Goal: Task Accomplishment & Management: Complete application form

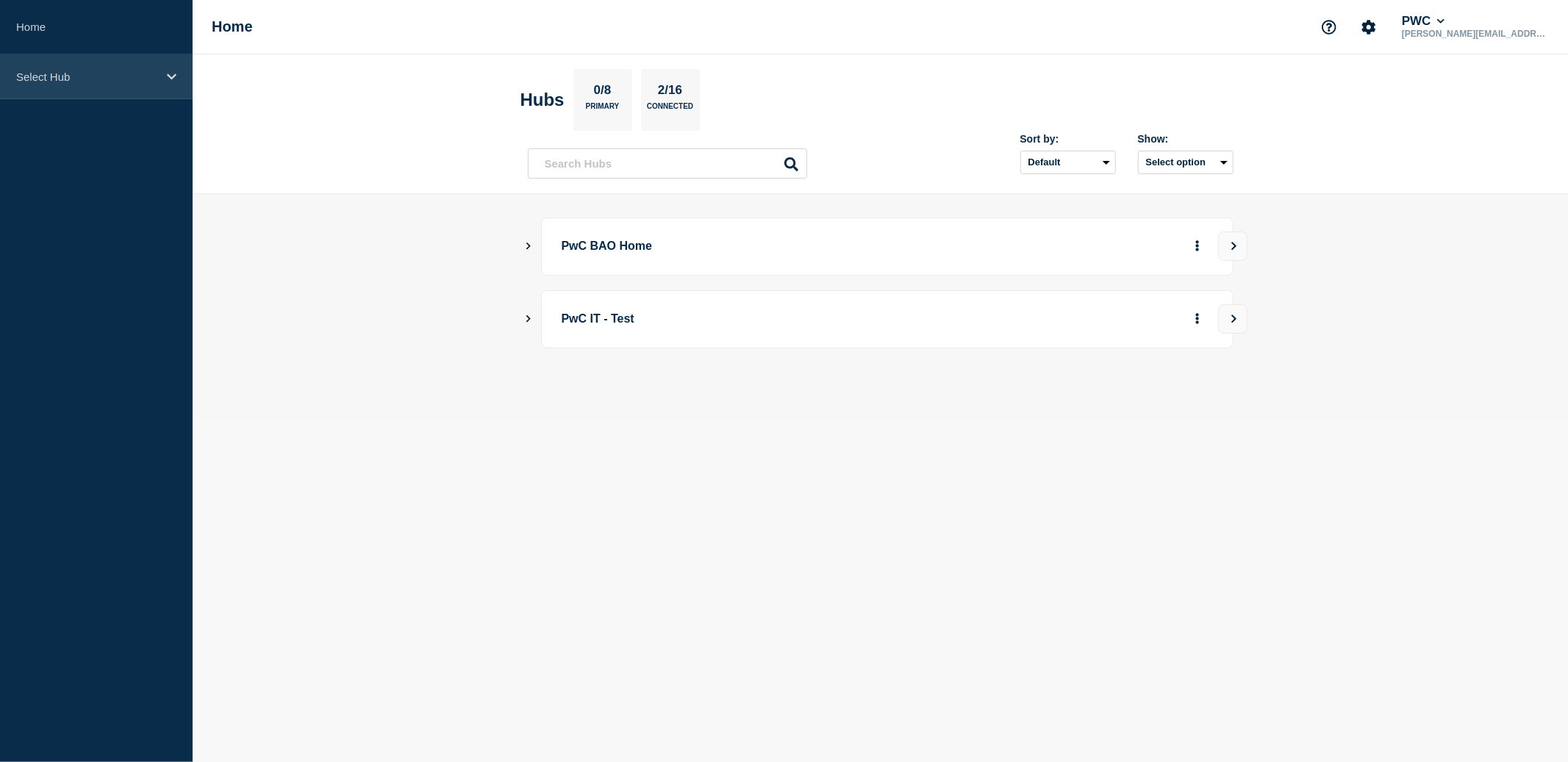
click at [171, 77] on icon at bounding box center [171, 76] width 10 height 6
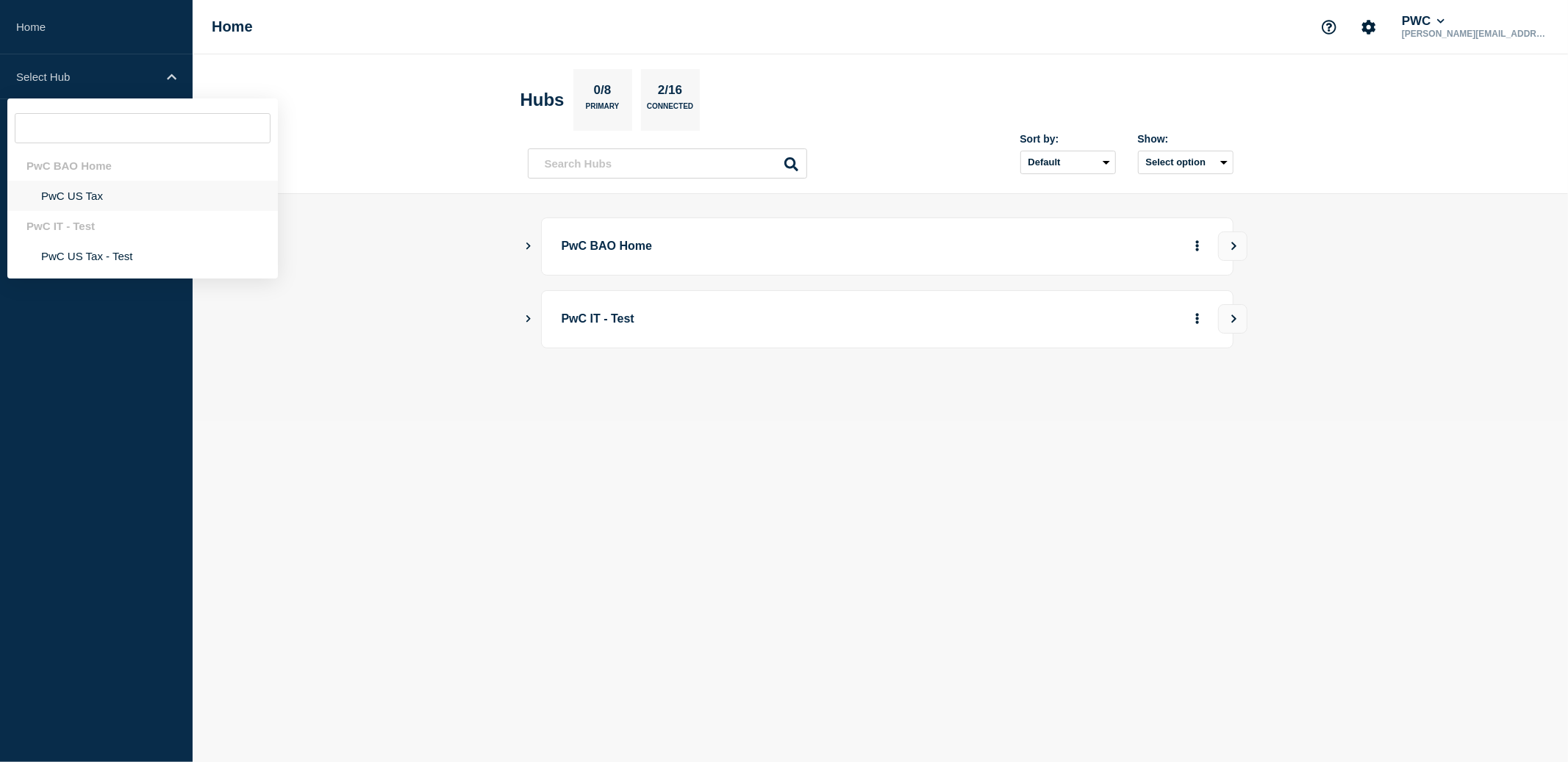
click at [68, 198] on li "PwC US Tax" at bounding box center [142, 196] width 270 height 30
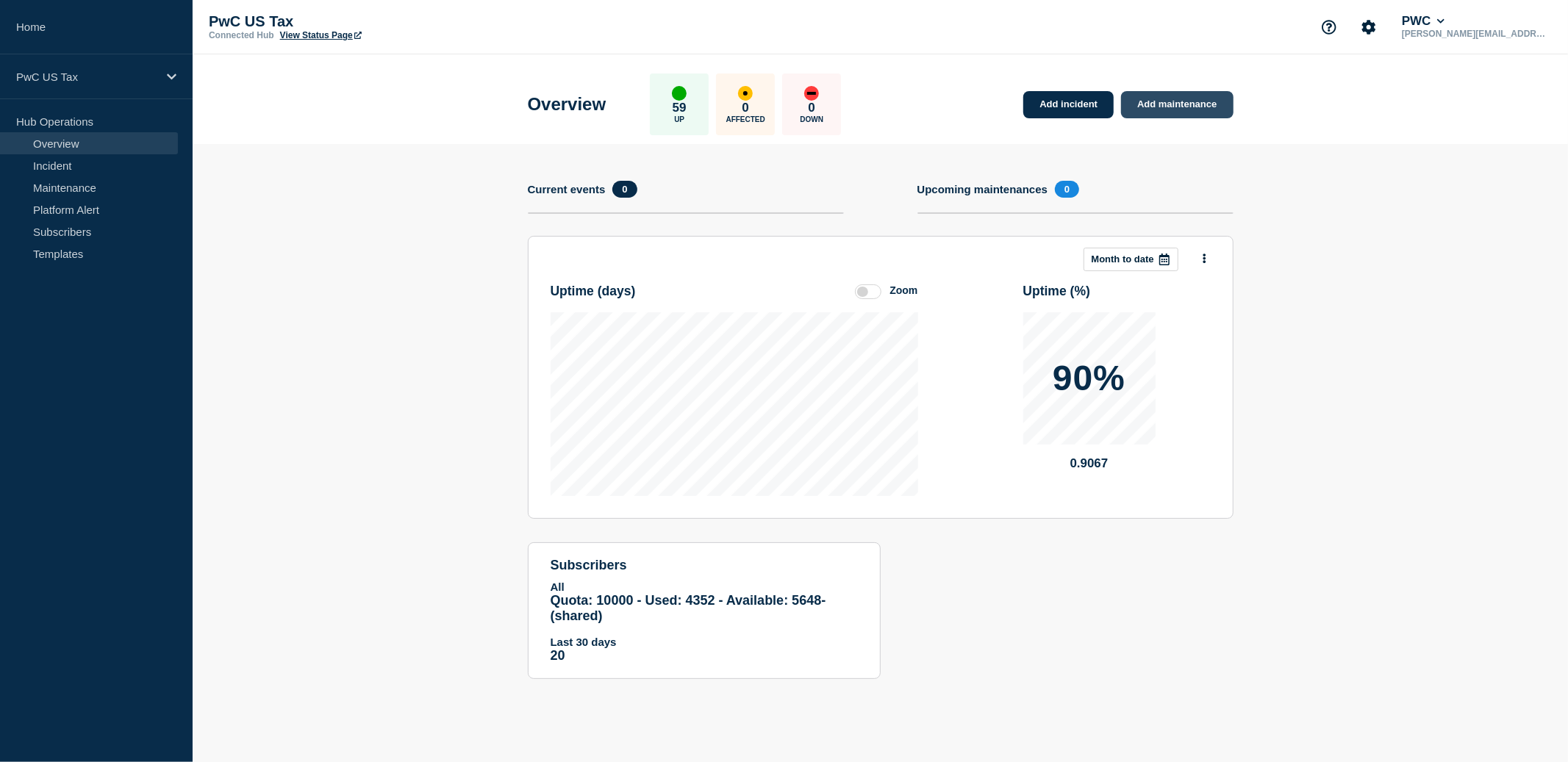
click at [1190, 113] on link "Add maintenance" at bounding box center [1177, 104] width 112 height 27
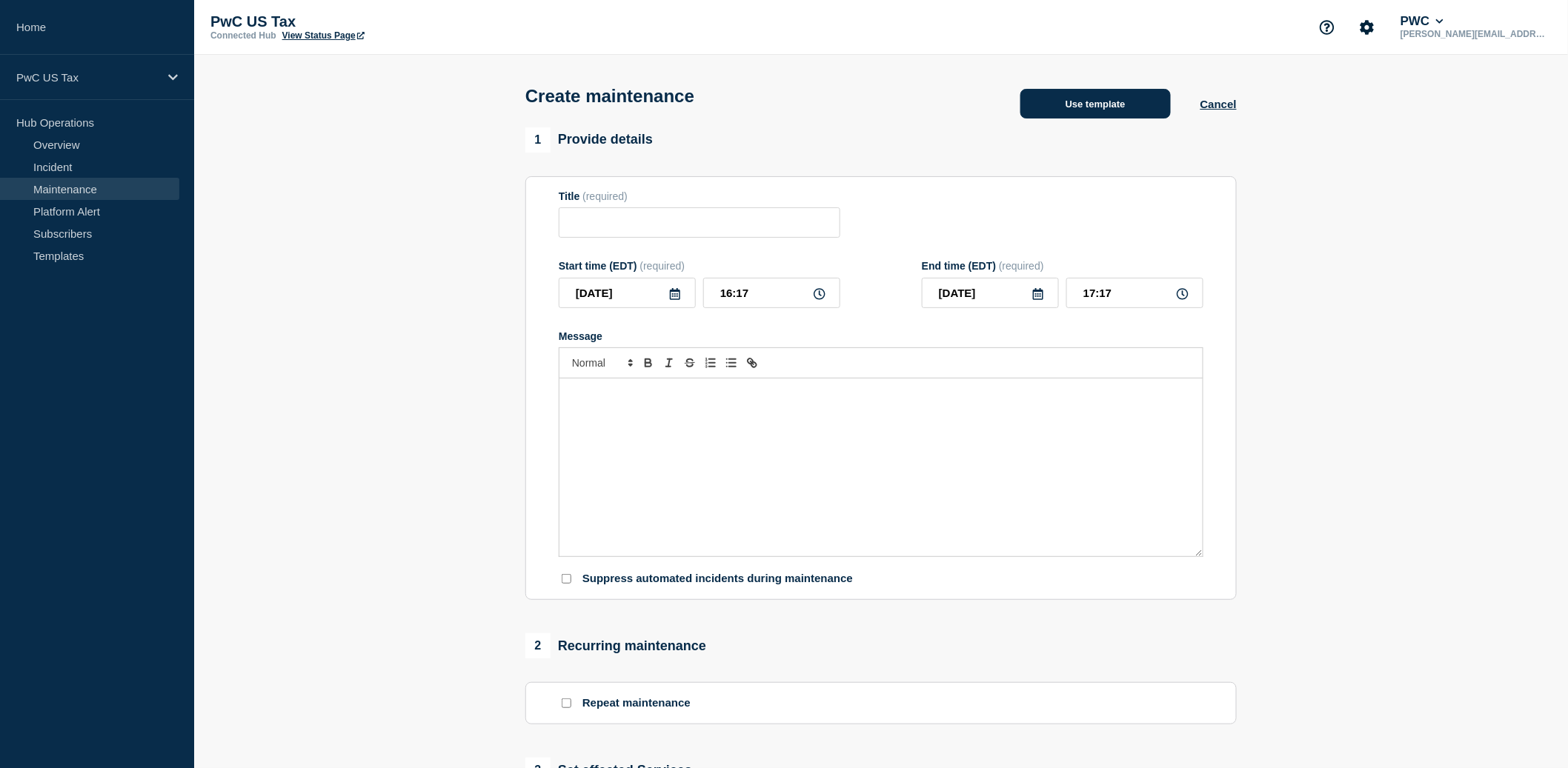
click at [1109, 109] on button "Use template" at bounding box center [1095, 104] width 150 height 30
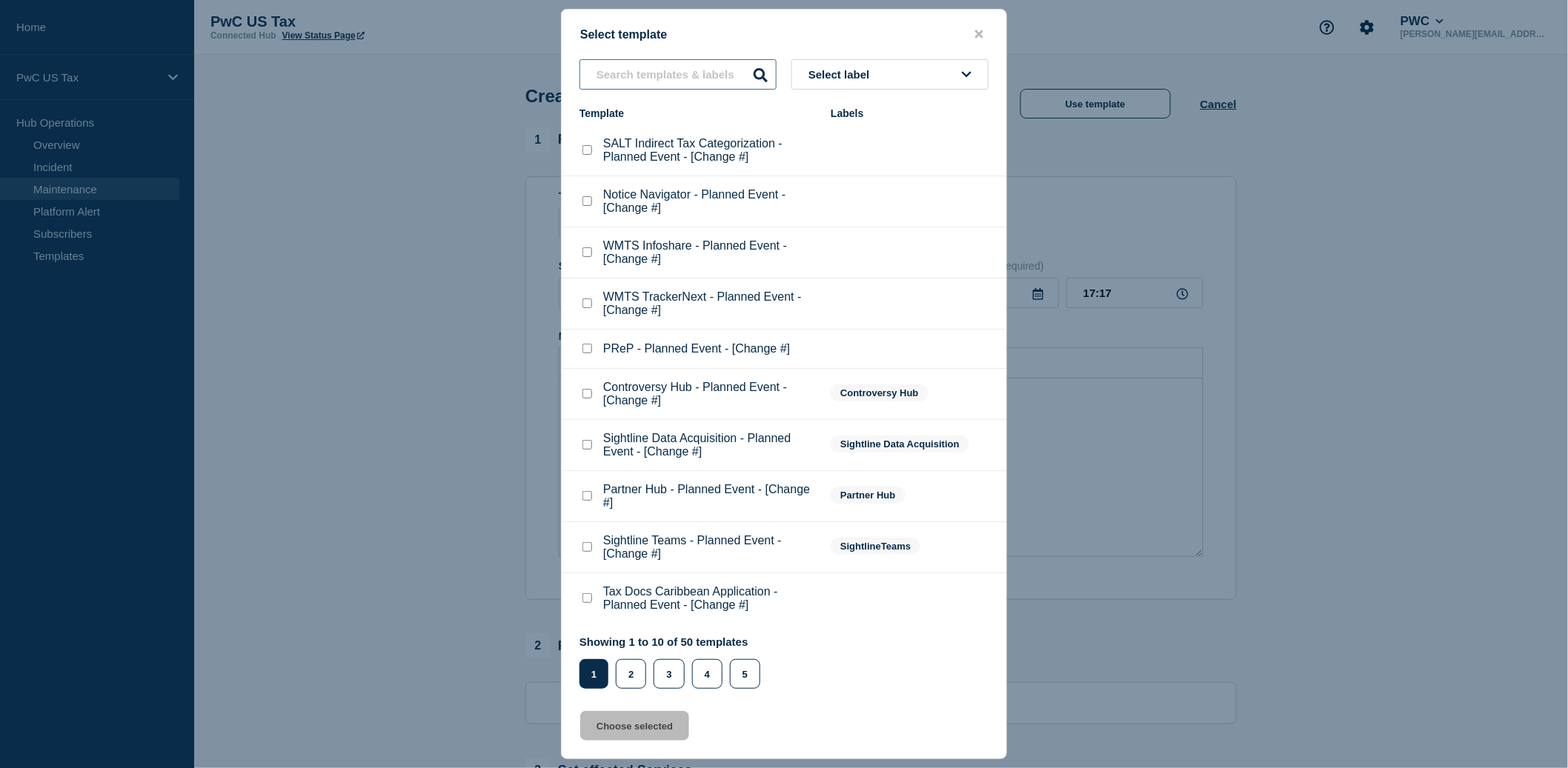
click at [623, 71] on input "text" at bounding box center [678, 75] width 197 height 31
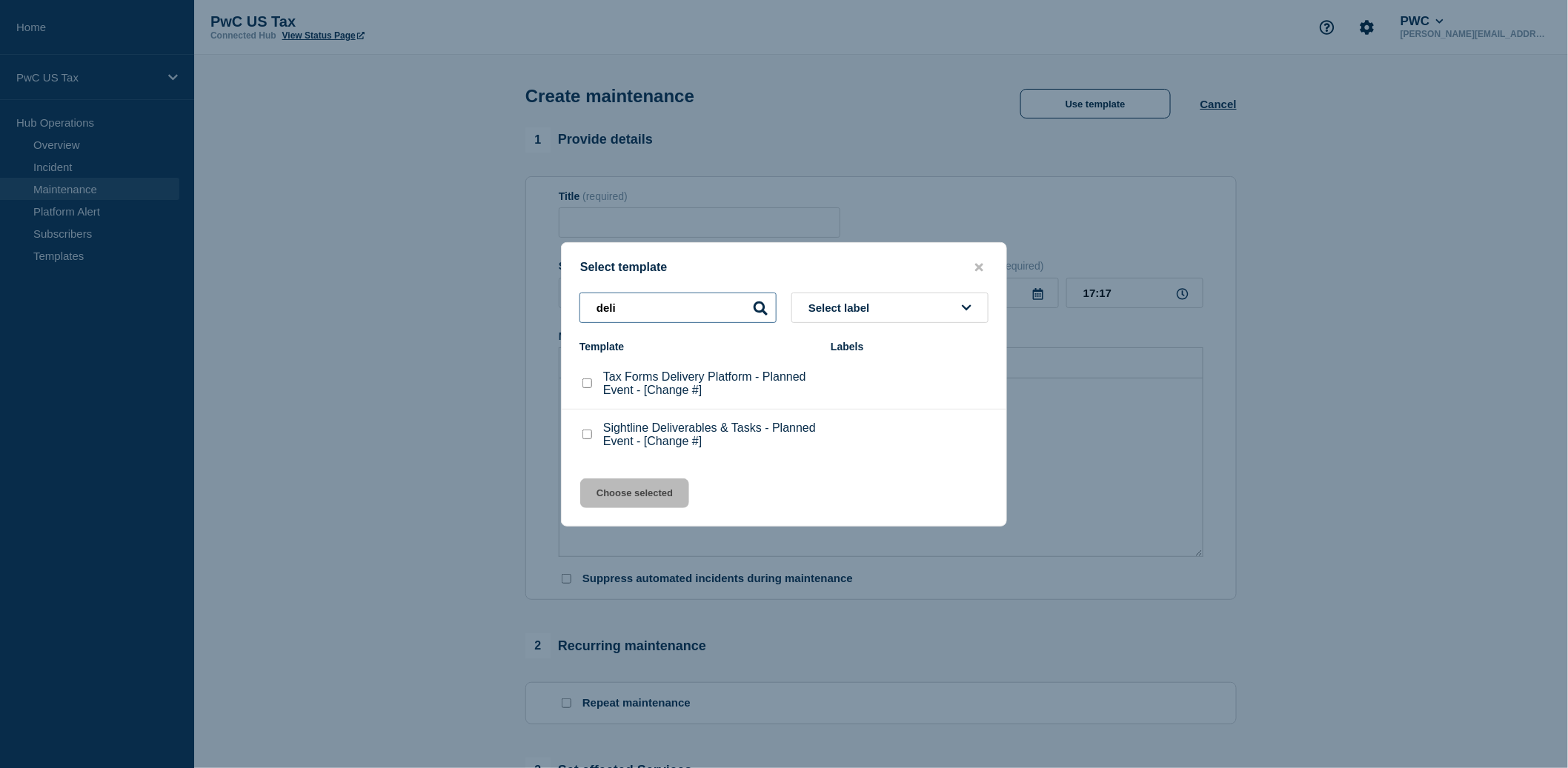
type input "deli"
click at [592, 437] on checkbox"] "Sightline Deliverables & Tasks - Planned Event - [Change #] checkbox" at bounding box center [587, 435] width 10 height 10
checkbox checkbox"] "true"
click at [634, 504] on button "Choose selected" at bounding box center [635, 493] width 109 height 30
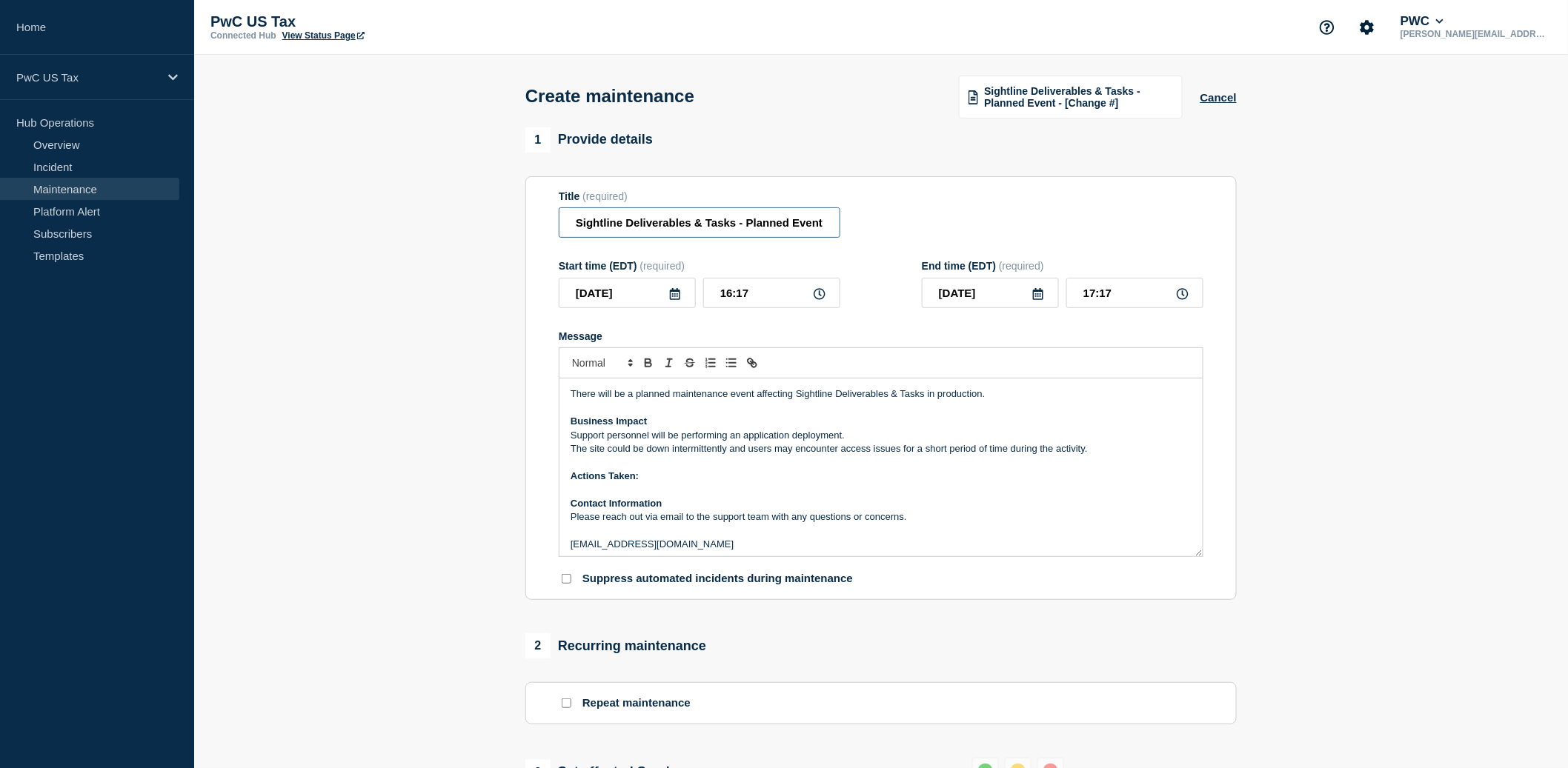
click at [812, 230] on input "Sightline Deliverables & Tasks - Planned Event - [Change #]" at bounding box center [699, 223] width 281 height 31
click at [817, 232] on input "Sightline Deliverables & Tasks - Planned Event - [Change #]" at bounding box center [699, 223] width 281 height 31
click at [794, 231] on input "Sightline Deliverables & Tasks - Planned Event - [Change #]" at bounding box center [699, 223] width 281 height 31
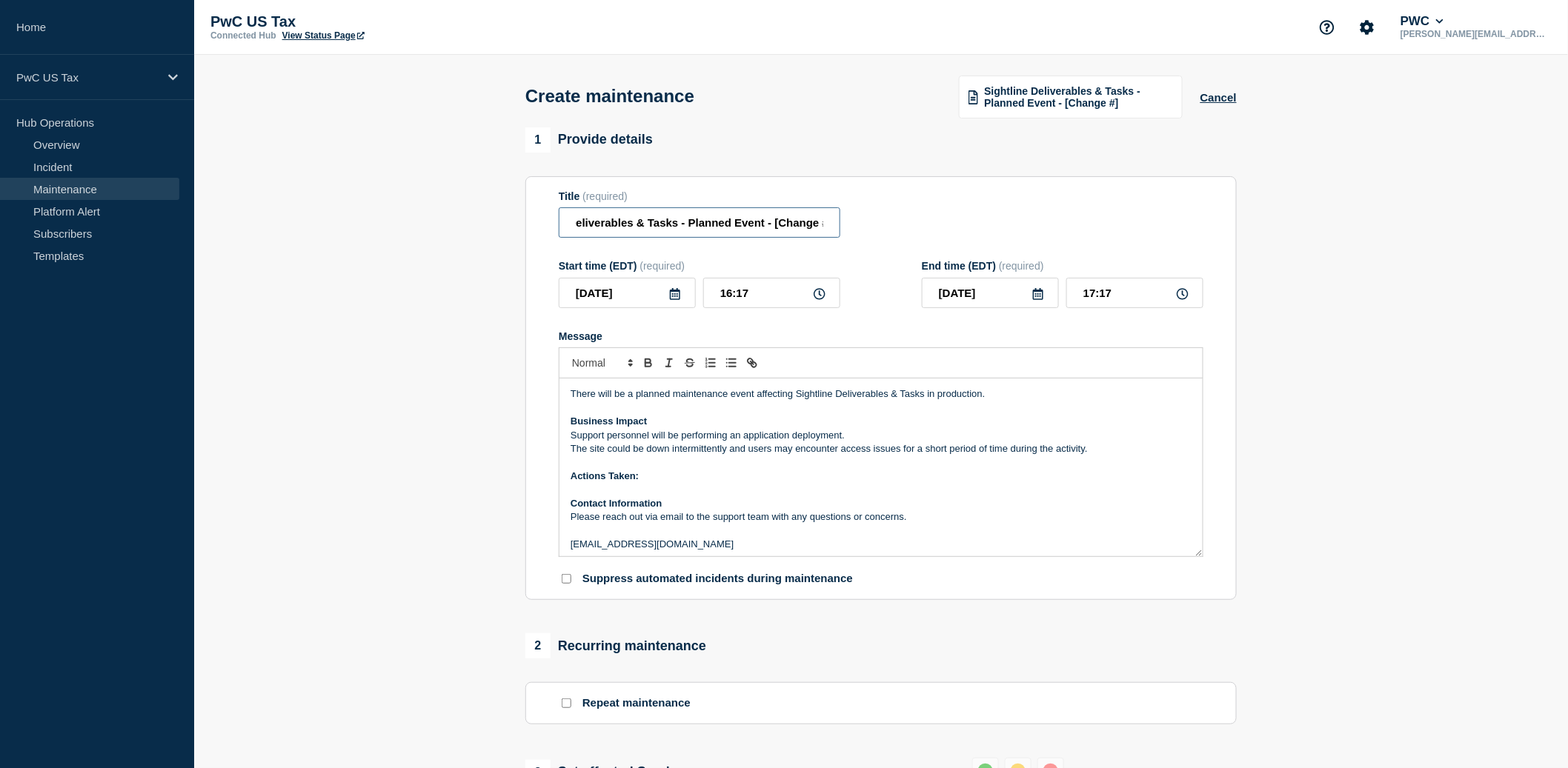
paste input "--Truncate file names and requeue for these batches update [esig].[TaxDocsFile]…"
click at [797, 230] on input "Sightline Deliverables & Tasks - Planned Event - [Change #]" at bounding box center [699, 223] width 281 height 31
click at [778, 231] on input "Sightline Deliverables & Tasks - Planned Event - [Change #]" at bounding box center [699, 223] width 281 height 31
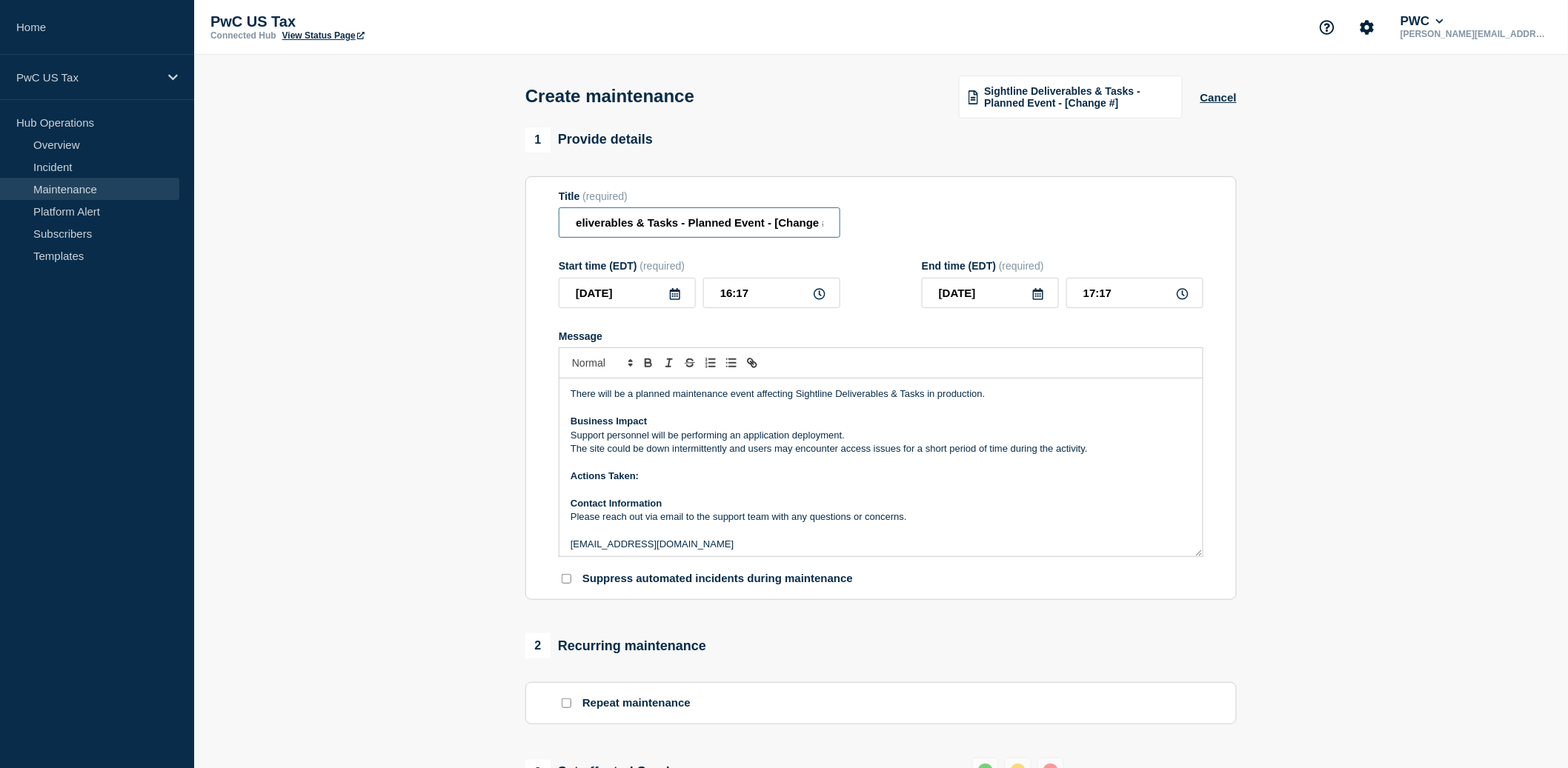
click at [778, 231] on input "Sightline Deliverables & Tasks - Planned Event - [Change #]" at bounding box center [699, 223] width 281 height 31
paste input "HG1529754"
type input "Sightline Deliverables & Tasks - Planned Event - [CHG1529754]"
click at [652, 469] on p "Message" at bounding box center [881, 462] width 621 height 14
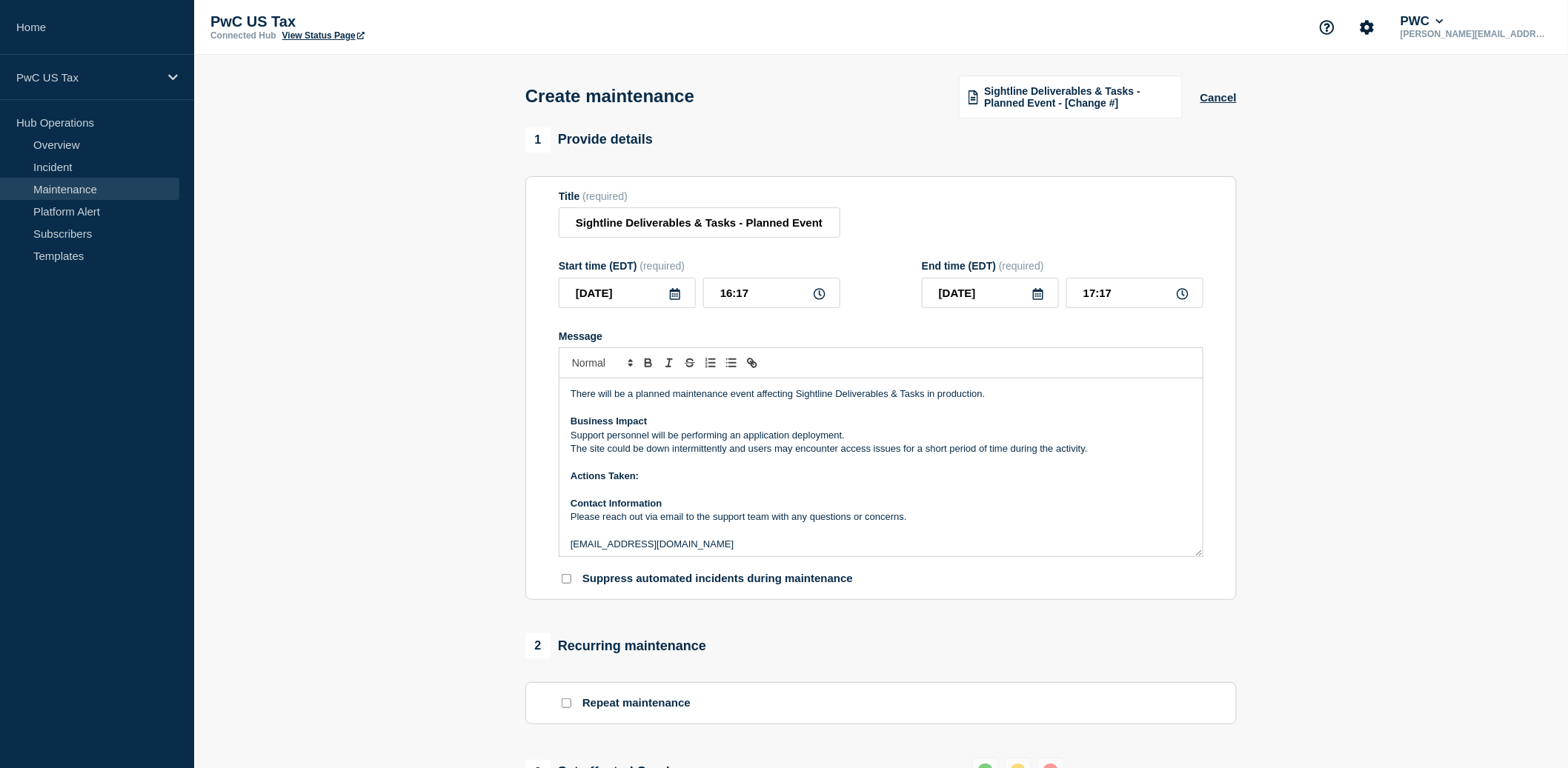
scroll to position [2, 0]
click at [614, 495] on p "Message" at bounding box center [881, 488] width 621 height 14
click at [573, 495] on p "Update Taxdocs client credentials" at bounding box center [881, 488] width 621 height 14
click at [566, 520] on div "There will be a planned maintenance event affecting Sightline Deliverables & Ta…" at bounding box center [881, 467] width 643 height 178
click at [760, 509] on p "-Add new API endpoint for SDE that returns taxdocs details by deliverableId" at bounding box center [881, 502] width 621 height 14
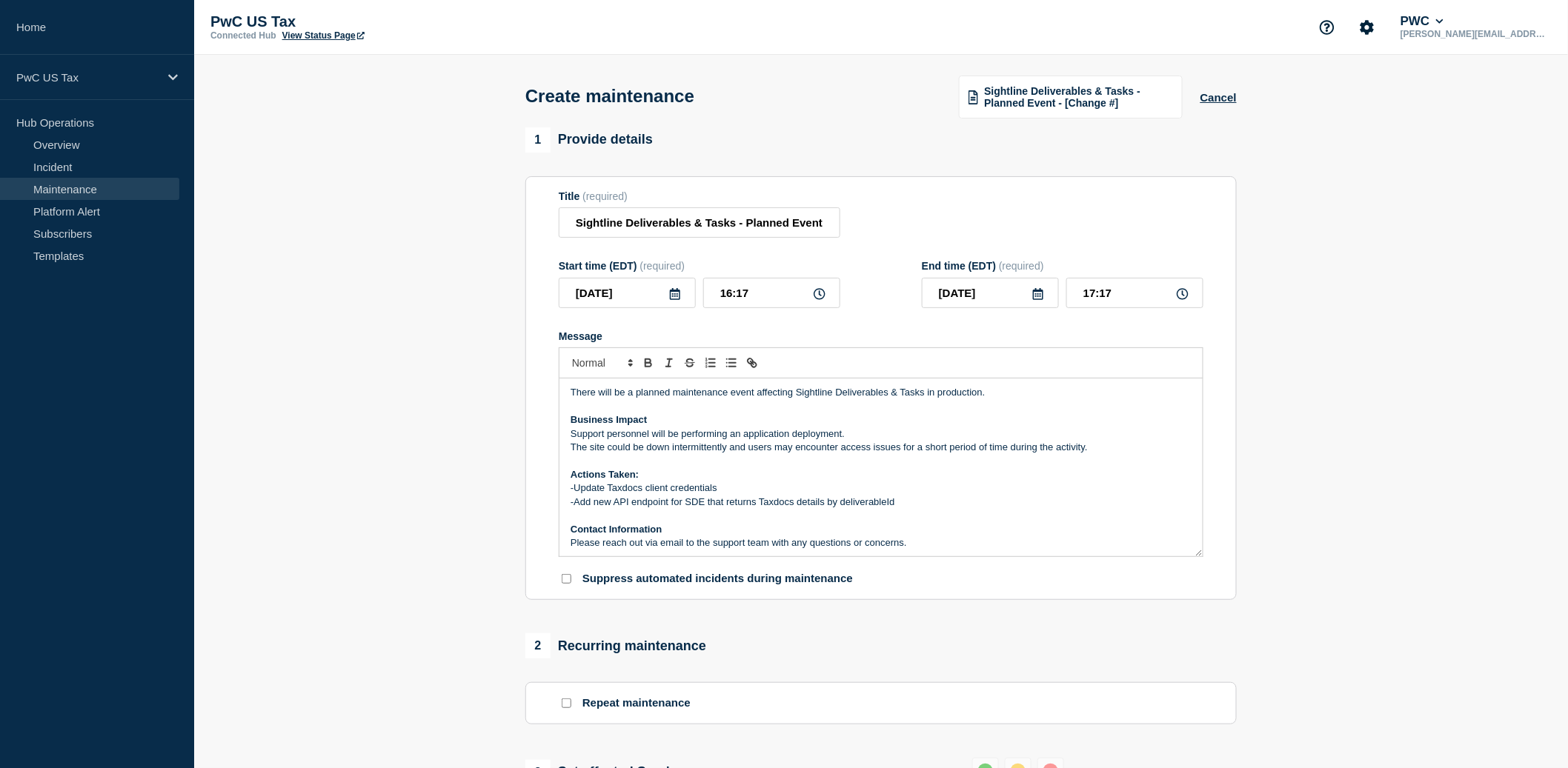
click at [780, 509] on p "-Add new API endpoint for SDE that returns Taxdocs details by deliverableId" at bounding box center [881, 502] width 621 height 14
click at [848, 509] on p "-Add new API endpoint for SDE that returns TaxDocs details by deliverableId" at bounding box center [881, 502] width 621 height 14
click at [891, 509] on p "-Add new API endpoint for SDE that returns TaxDocs details by DeliverableId" at bounding box center [881, 502] width 621 height 14
click at [899, 509] on p "-Add new API endpoint for SDE that returns TaxDocs details by DeliverableId" at bounding box center [881, 502] width 621 height 14
click at [650, 308] on input "2025-09-15" at bounding box center [627, 293] width 137 height 31
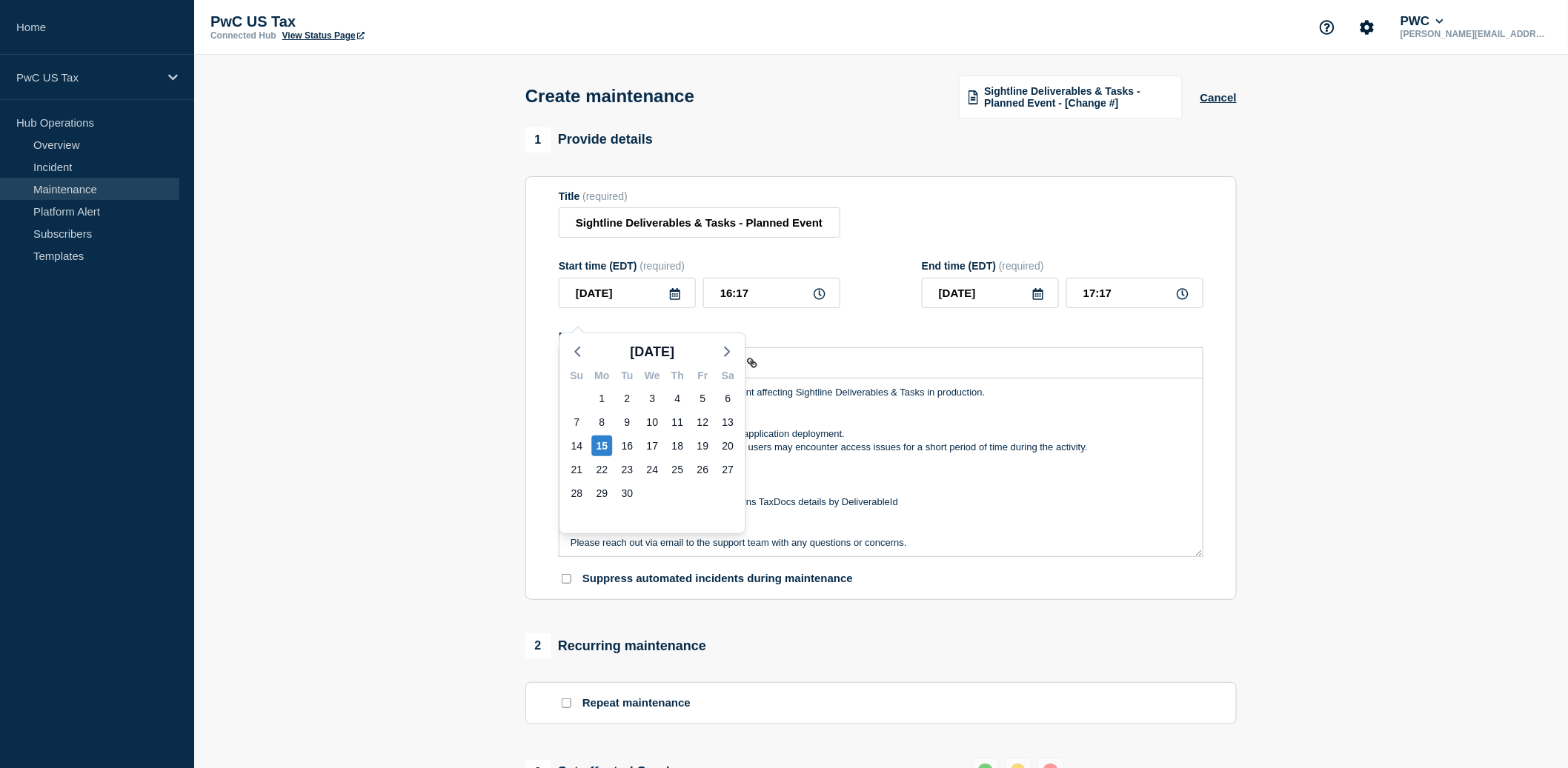
click at [681, 300] on icon at bounding box center [675, 294] width 12 height 12
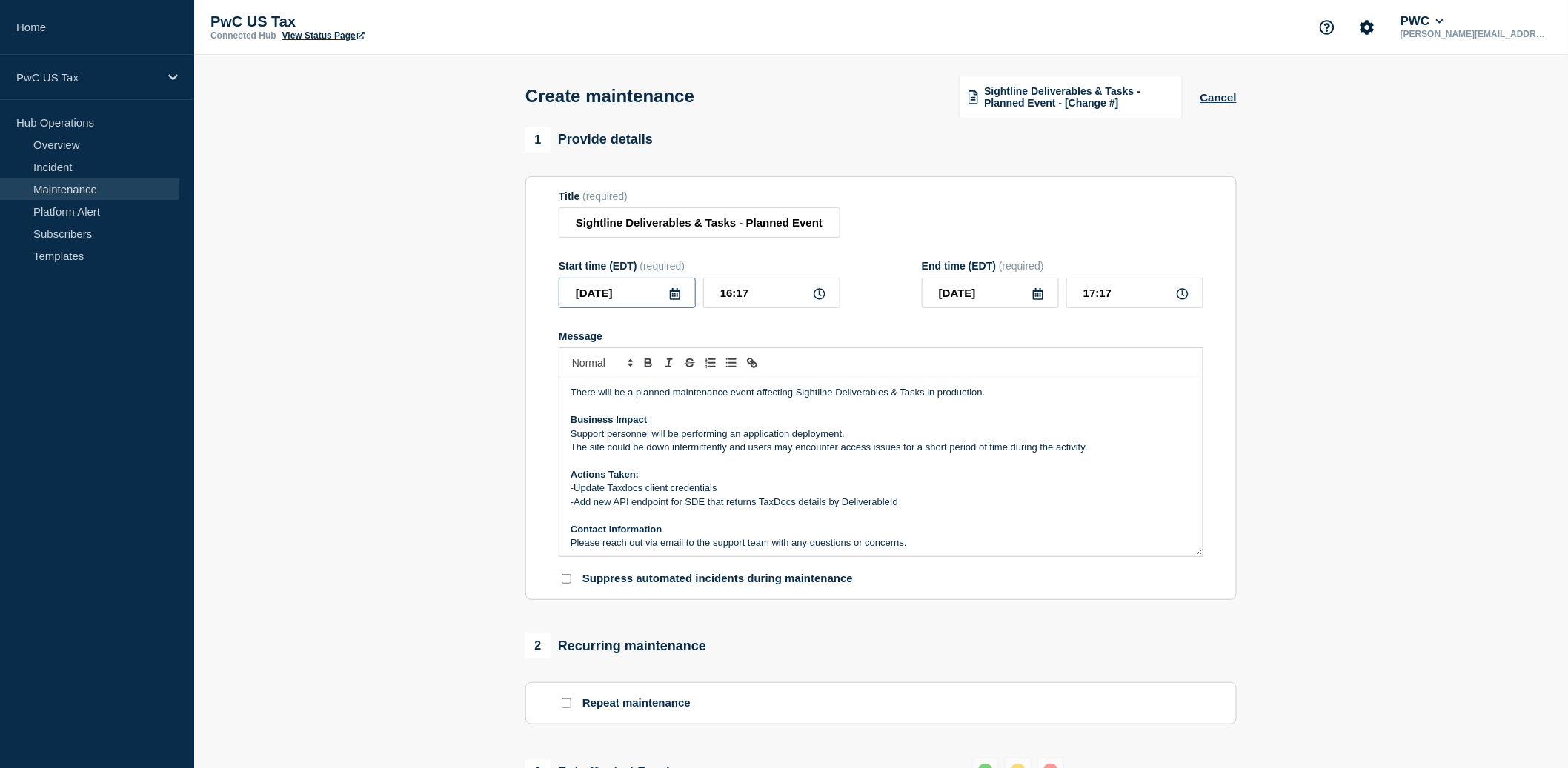
click at [627, 308] on input "2025-09-15" at bounding box center [627, 293] width 137 height 31
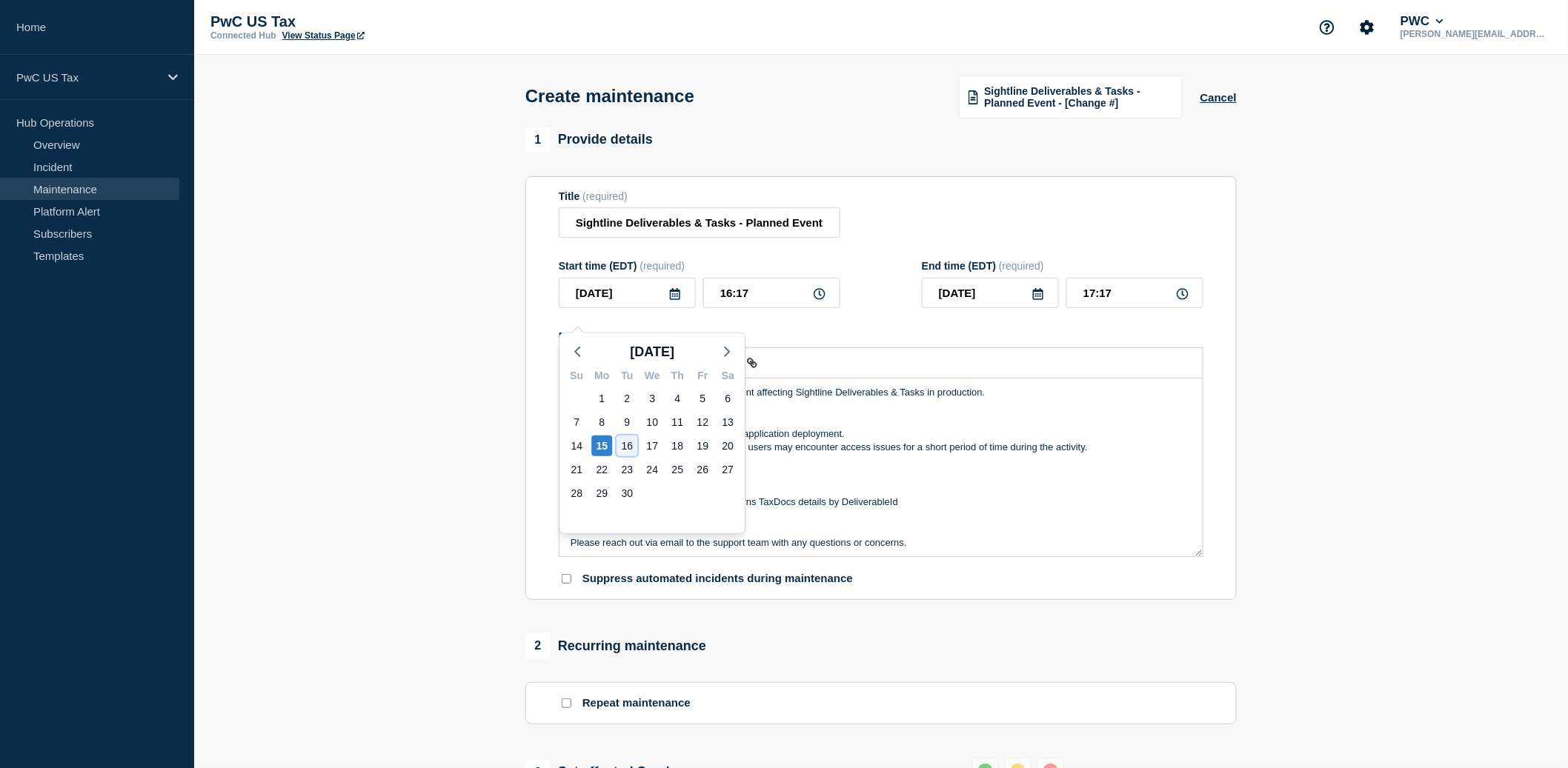
click at [627, 444] on div "16" at bounding box center [627, 446] width 21 height 21
type input "2025-09-16"
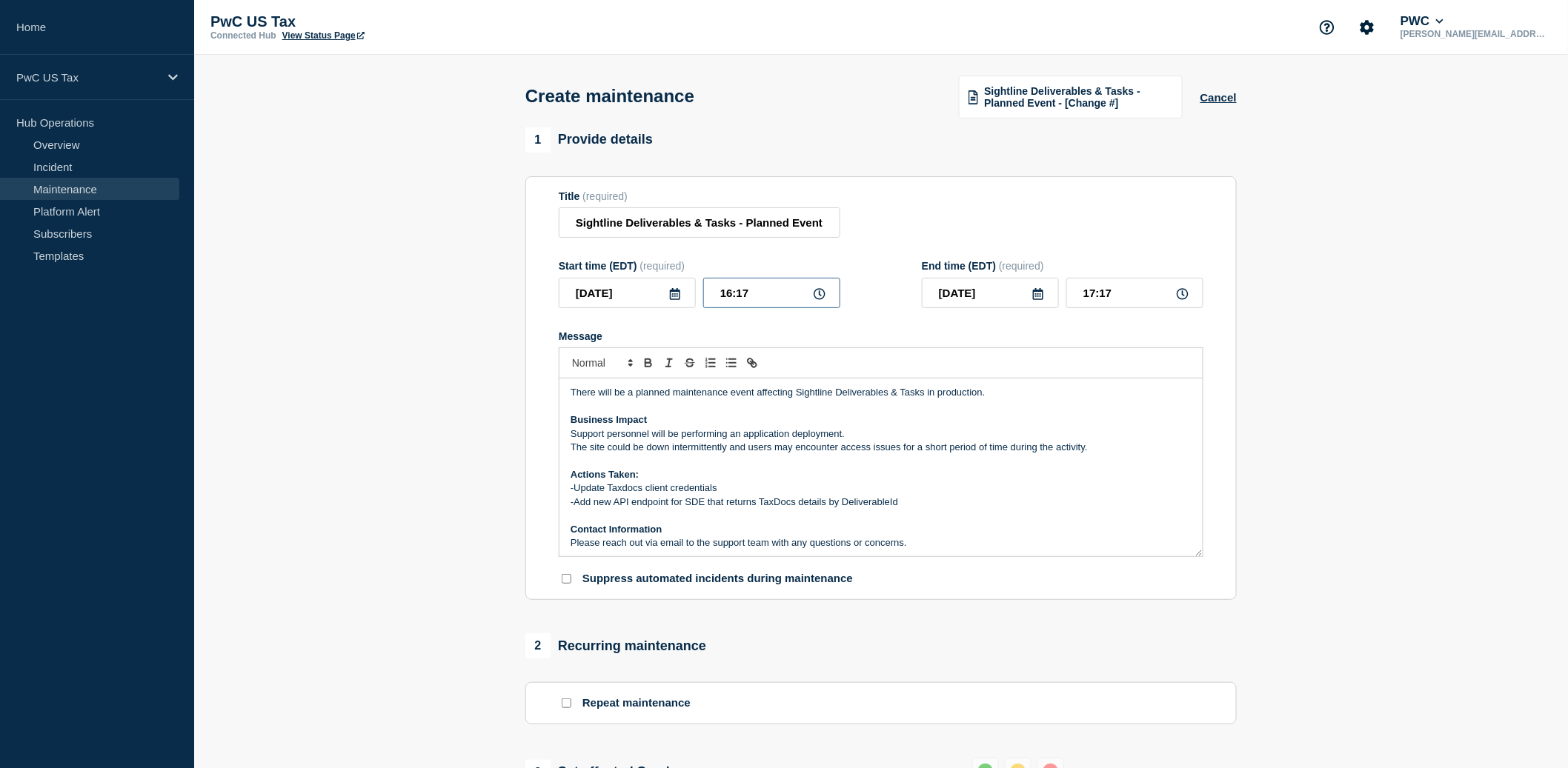
click at [726, 308] on input "16:17" at bounding box center [772, 293] width 137 height 31
type input "20:17"
type input "21:17"
type input "20:07"
type input "21:07"
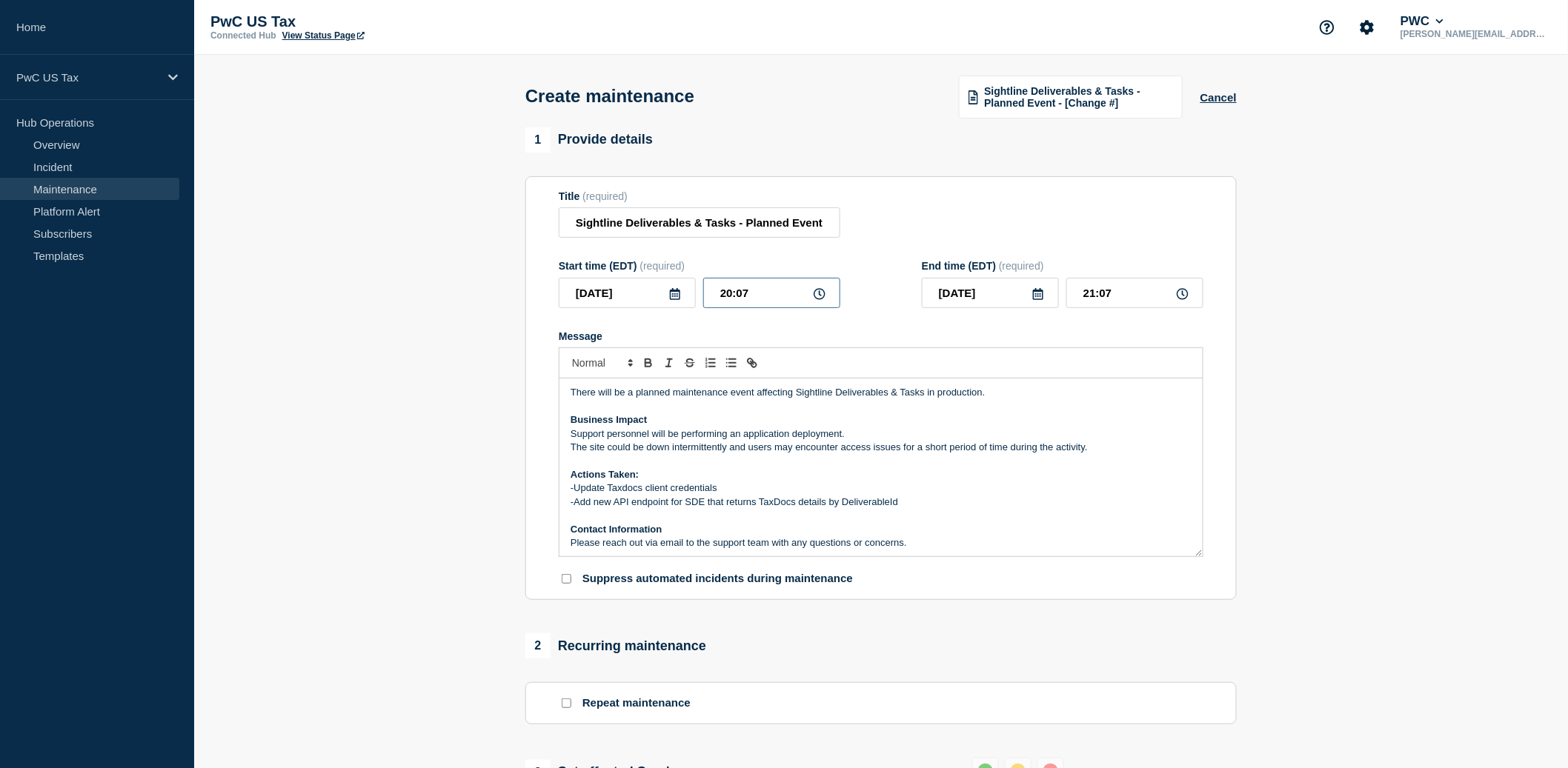
type input "20:00"
type input "21:00"
click at [987, 308] on input "2025-09-16" at bounding box center [990, 293] width 137 height 31
click at [1107, 308] on input "21:00" at bounding box center [1135, 293] width 137 height 31
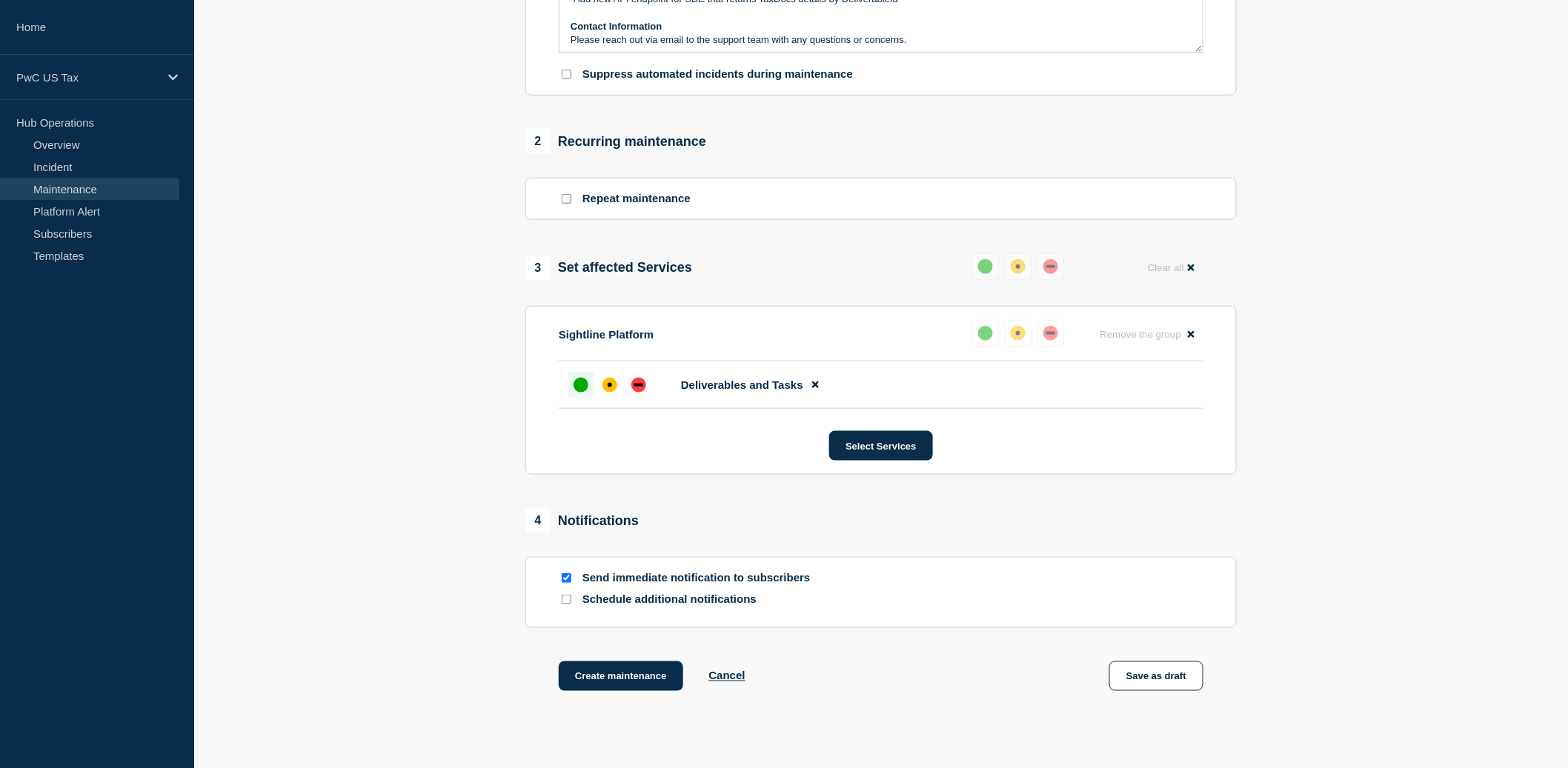
scroll to position [631, 0]
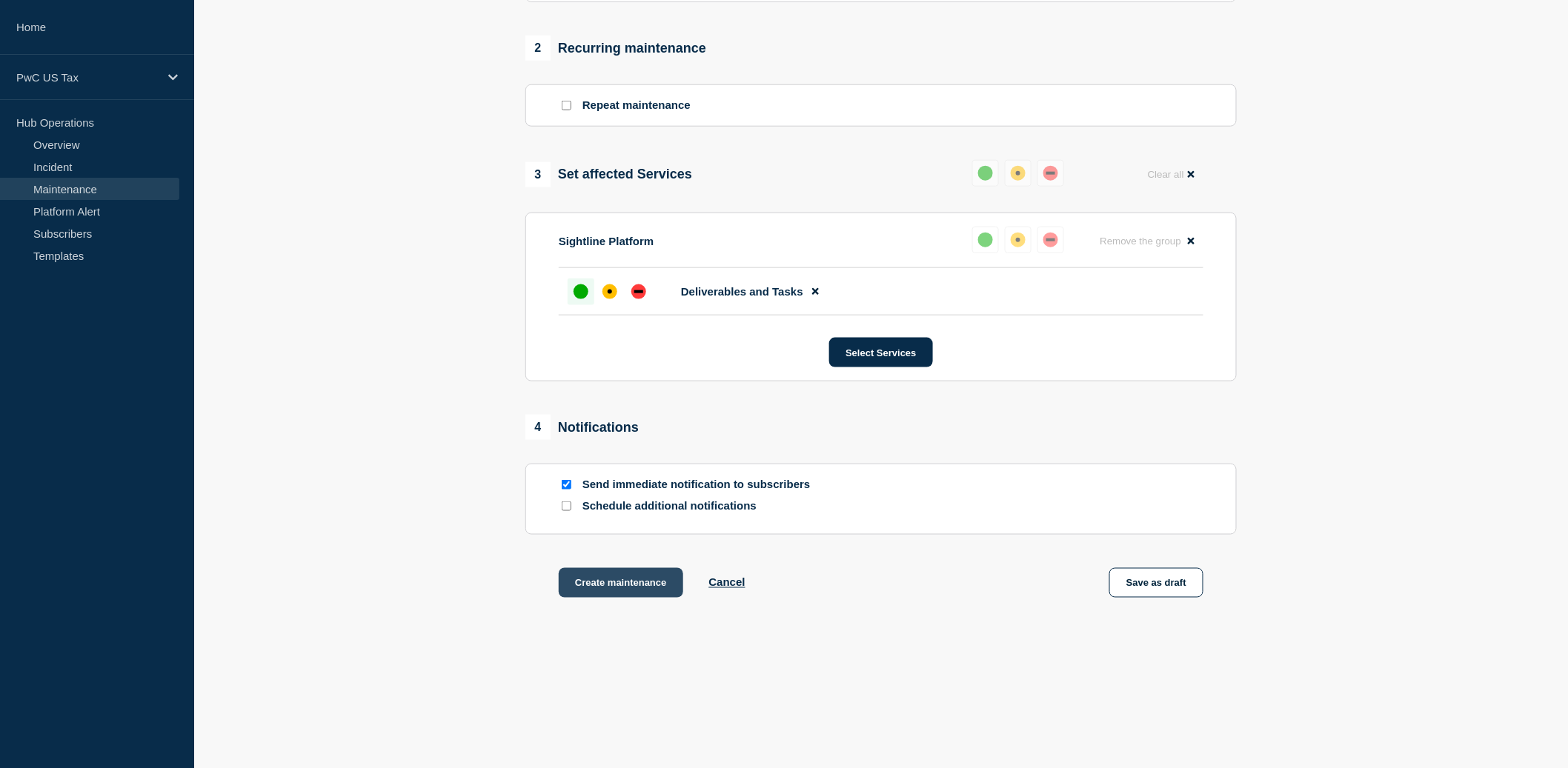
click at [618, 590] on button "Create maintenance" at bounding box center [620, 582] width 125 height 30
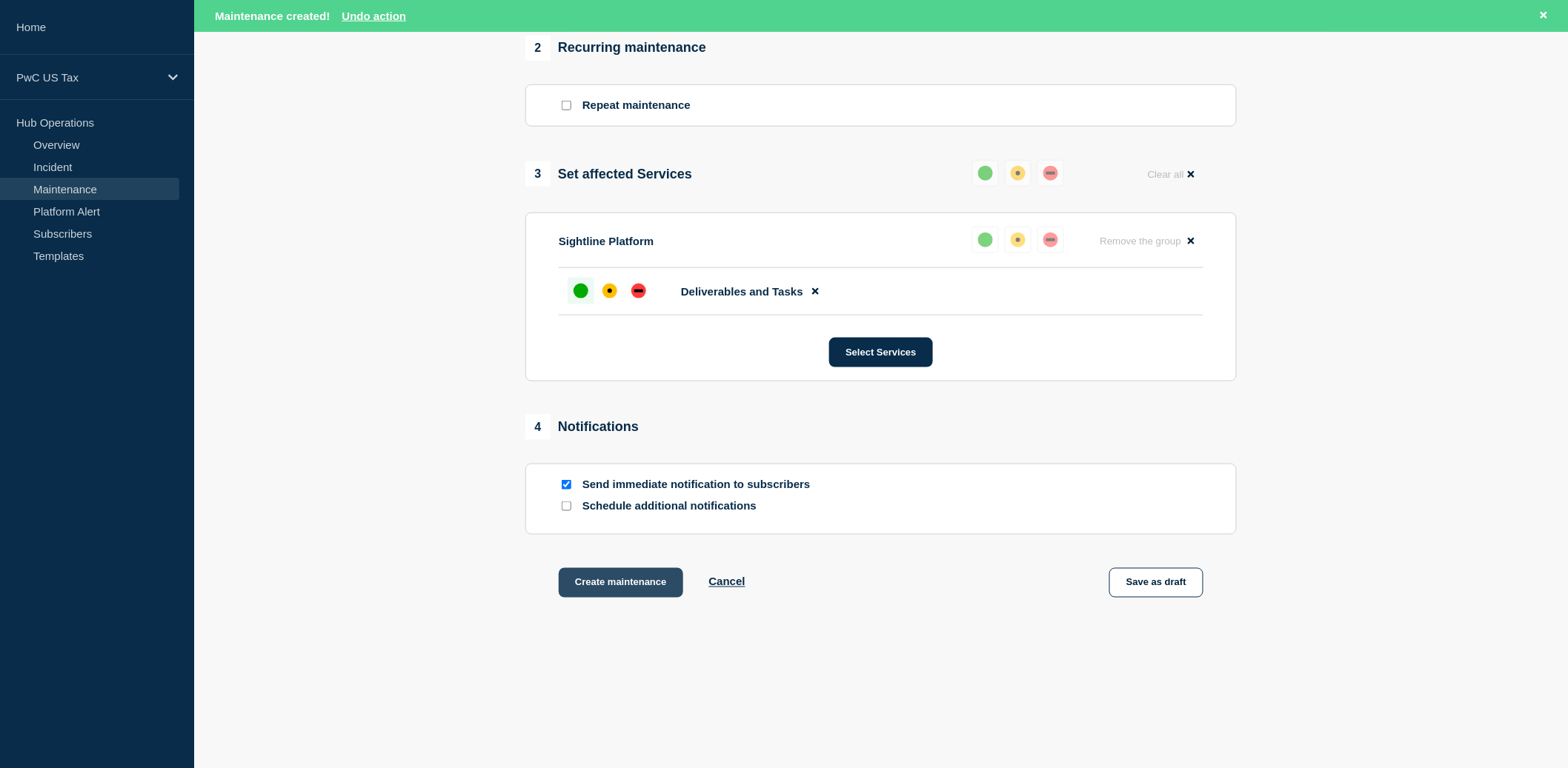
scroll to position [662, 0]
